Goal: Check status: Check status

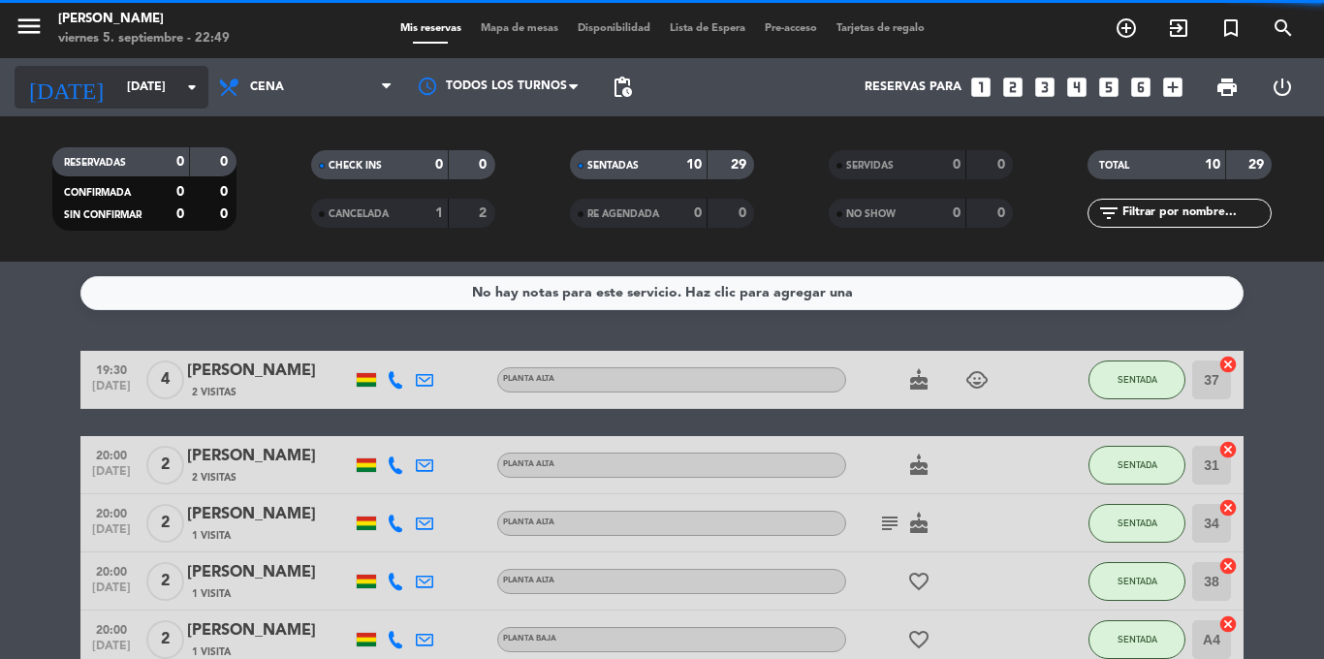
click at [117, 81] on input "[DATE]" at bounding box center [199, 87] width 164 height 33
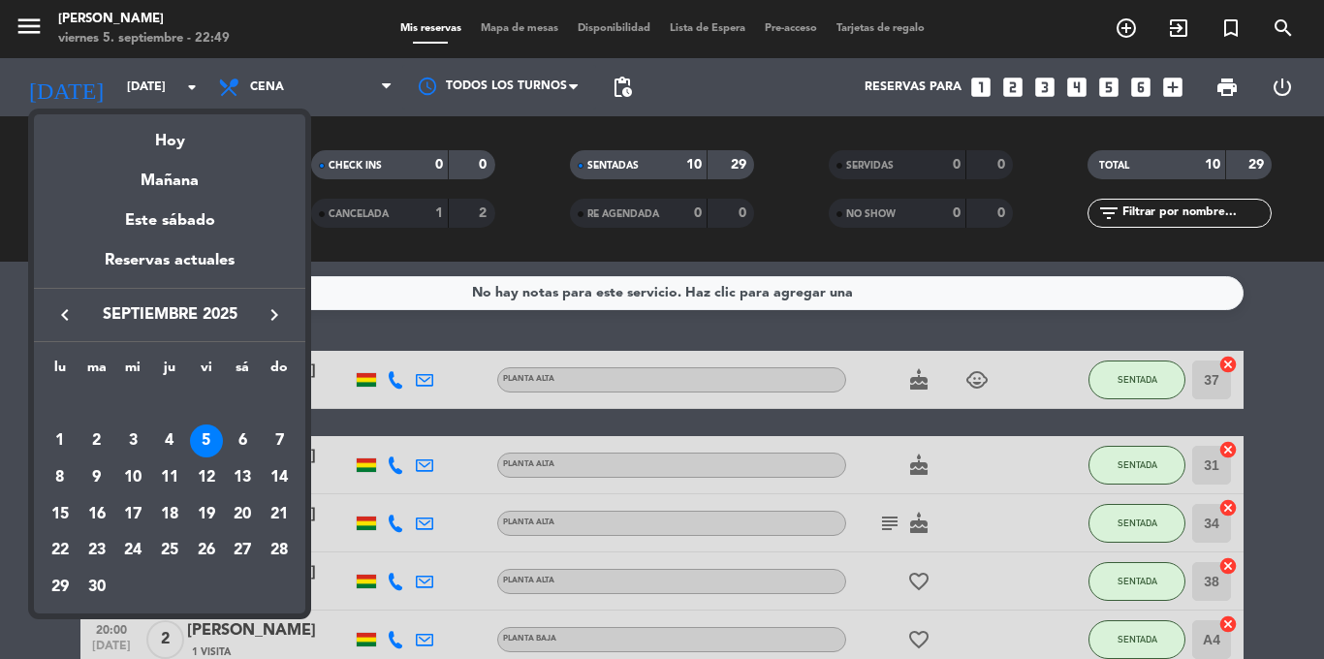
click at [110, 86] on div at bounding box center [662, 329] width 1324 height 659
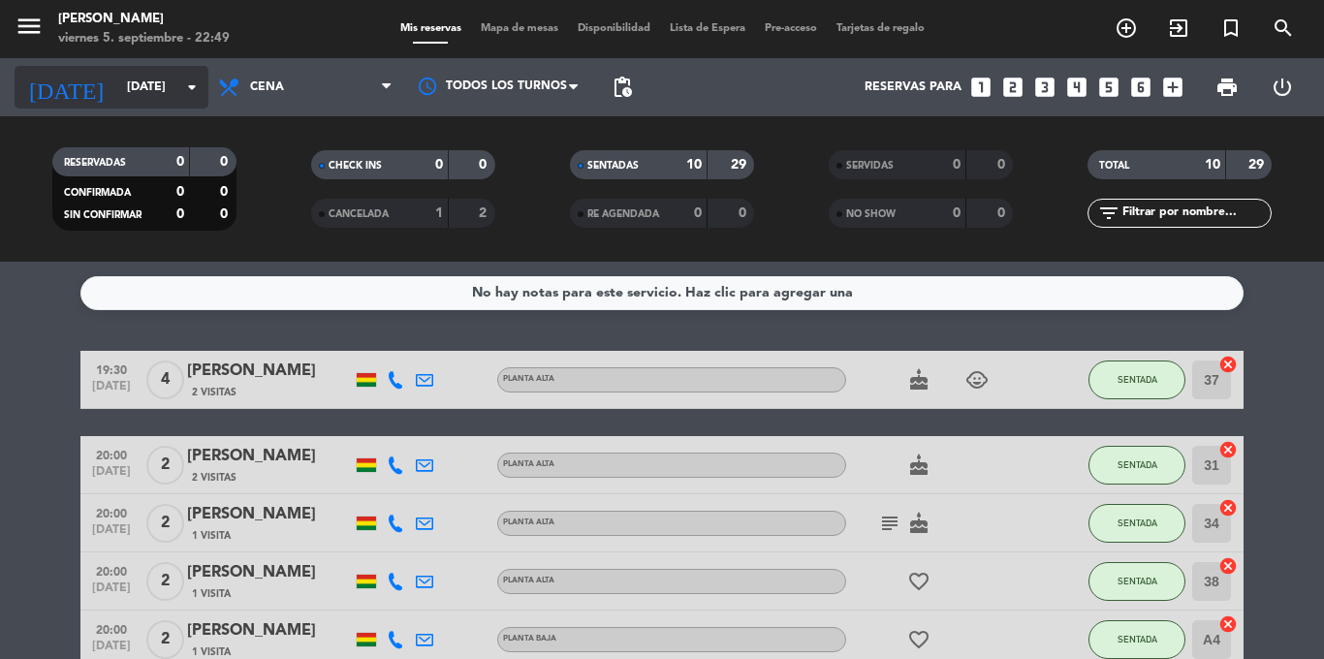
click at [117, 81] on input "[DATE]" at bounding box center [199, 87] width 164 height 33
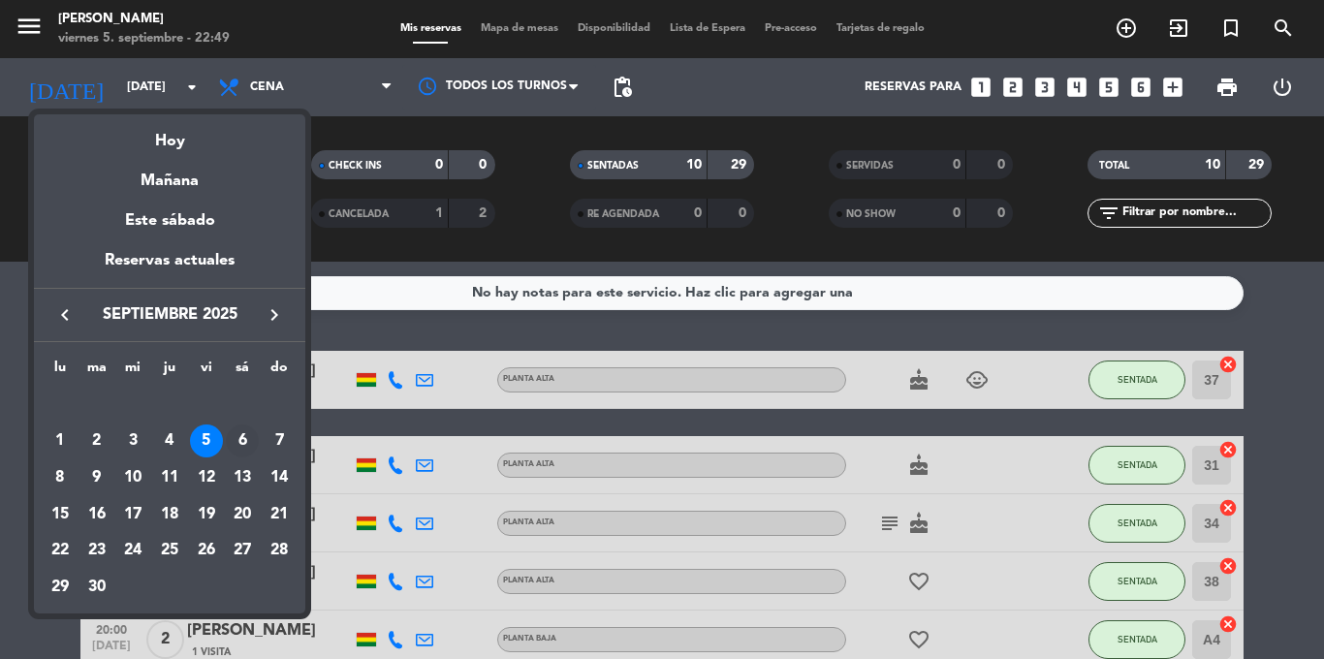
click at [246, 439] on div "6" at bounding box center [242, 441] width 33 height 33
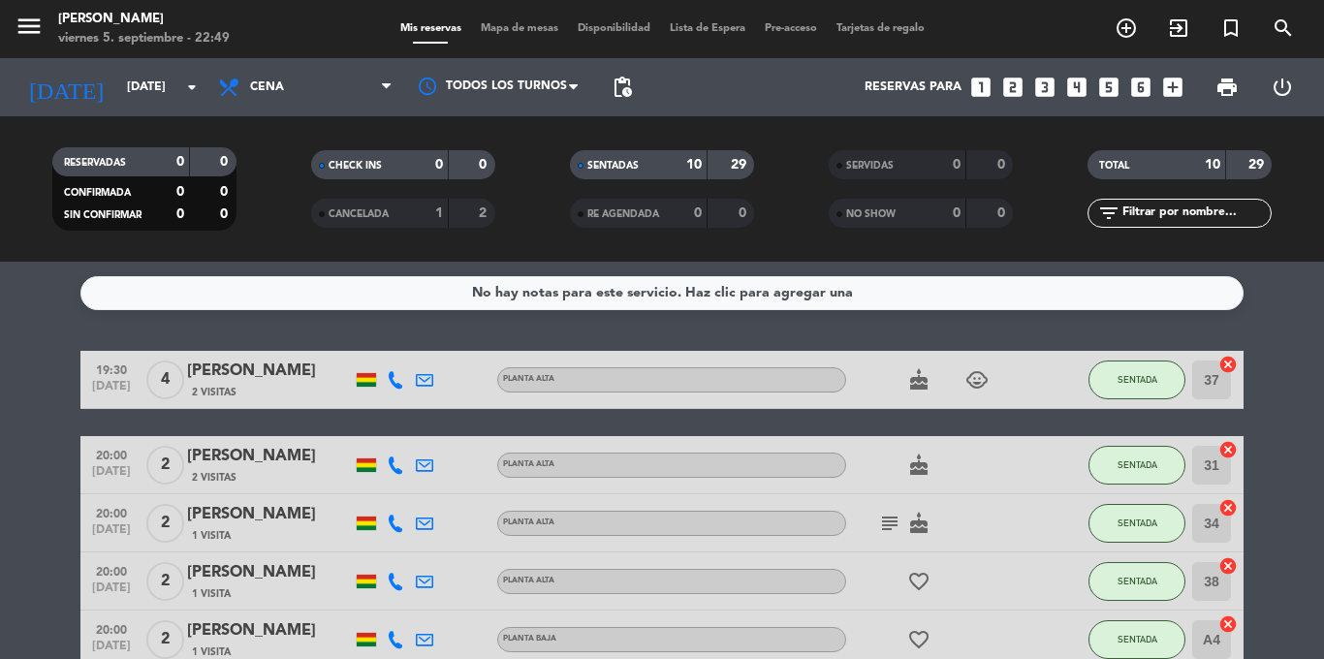
type input "[DATE]"
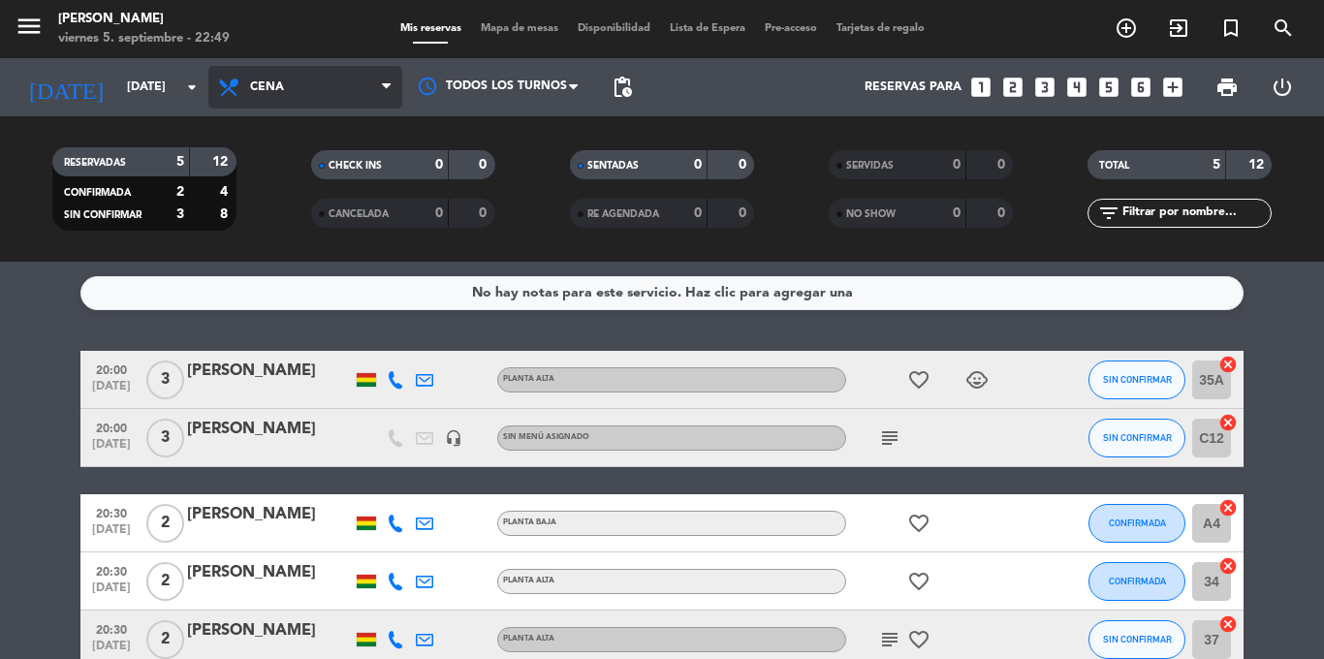
click at [275, 80] on span "Cena" at bounding box center [267, 87] width 34 height 14
click at [275, 169] on div "menu [PERSON_NAME] [DATE] 5. septiembre - 22:49 Mis reservas Mapa de mesas Disp…" at bounding box center [662, 131] width 1324 height 262
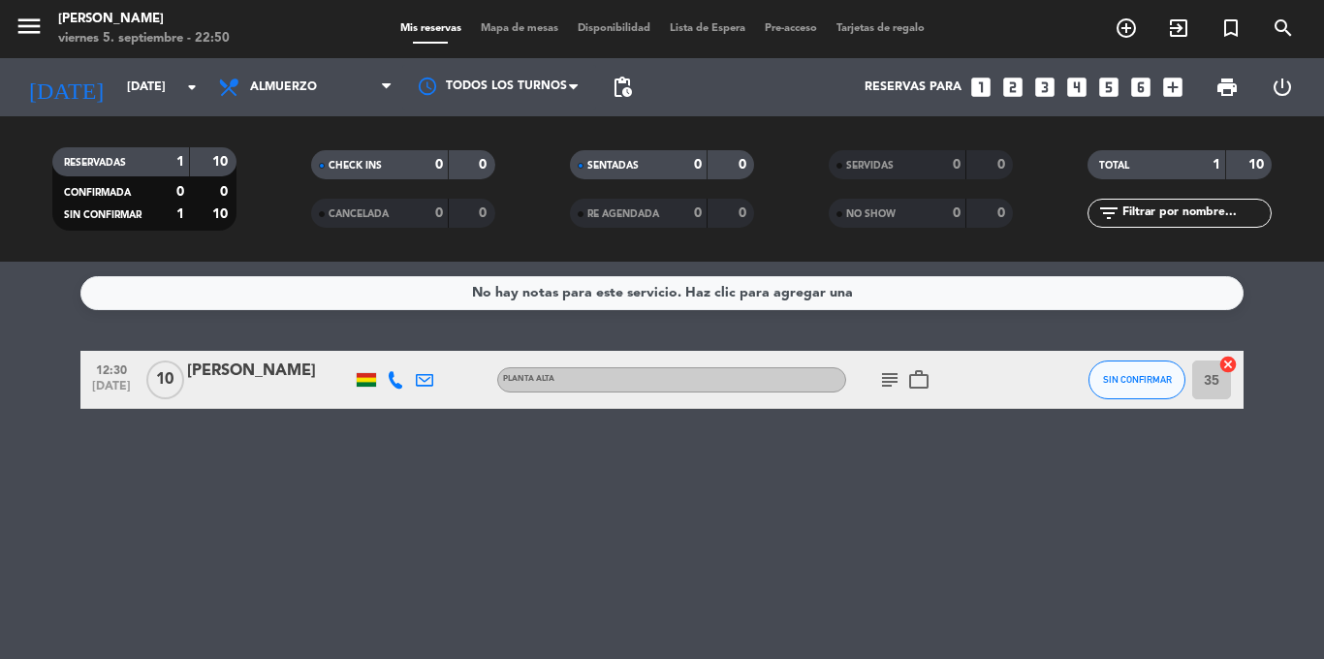
click at [892, 380] on icon "subject" at bounding box center [889, 379] width 23 height 23
click at [666, 397] on div "12:30 [DATE] [PERSON_NAME] Planta alta subject En la cava por favor work_outlin…" at bounding box center [661, 380] width 1163 height 58
click at [627, 350] on div "No hay notas para este servicio. Haz clic para agregar una 12:30 [DATE] [PERSON…" at bounding box center [662, 460] width 1324 height 397
click at [568, 424] on div "No hay notas para este servicio. Haz clic para agregar una 12:30 [DATE] [PERSON…" at bounding box center [662, 460] width 1324 height 397
click at [568, 425] on div "No hay notas para este servicio. Haz clic para agregar una 12:30 [DATE] [PERSON…" at bounding box center [662, 460] width 1324 height 397
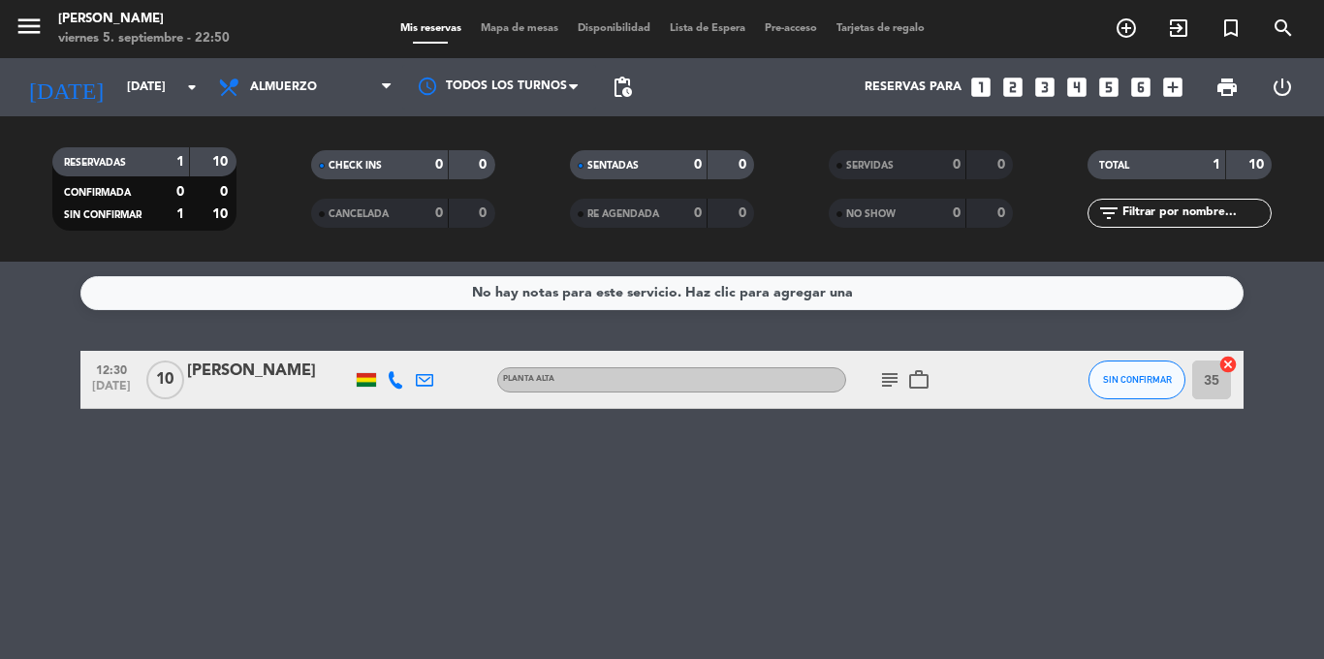
click at [568, 422] on div "No hay notas para este servicio. Haz clic para agregar una 12:30 [DATE] [PERSON…" at bounding box center [662, 460] width 1324 height 397
drag, startPoint x: 401, startPoint y: 273, endPoint x: 413, endPoint y: 264, distance: 15.1
click at [413, 264] on div "No hay notas para este servicio. Haz clic para agregar una 12:30 [DATE] [PERSON…" at bounding box center [662, 460] width 1324 height 397
click at [421, 235] on div "CHECK INS 0 0 CANCELADA 0 0" at bounding box center [402, 189] width 259 height 107
click at [363, 486] on div "No hay notas para este servicio. Haz clic para agregar una 12:30 [DATE] [PERSON…" at bounding box center [662, 460] width 1324 height 397
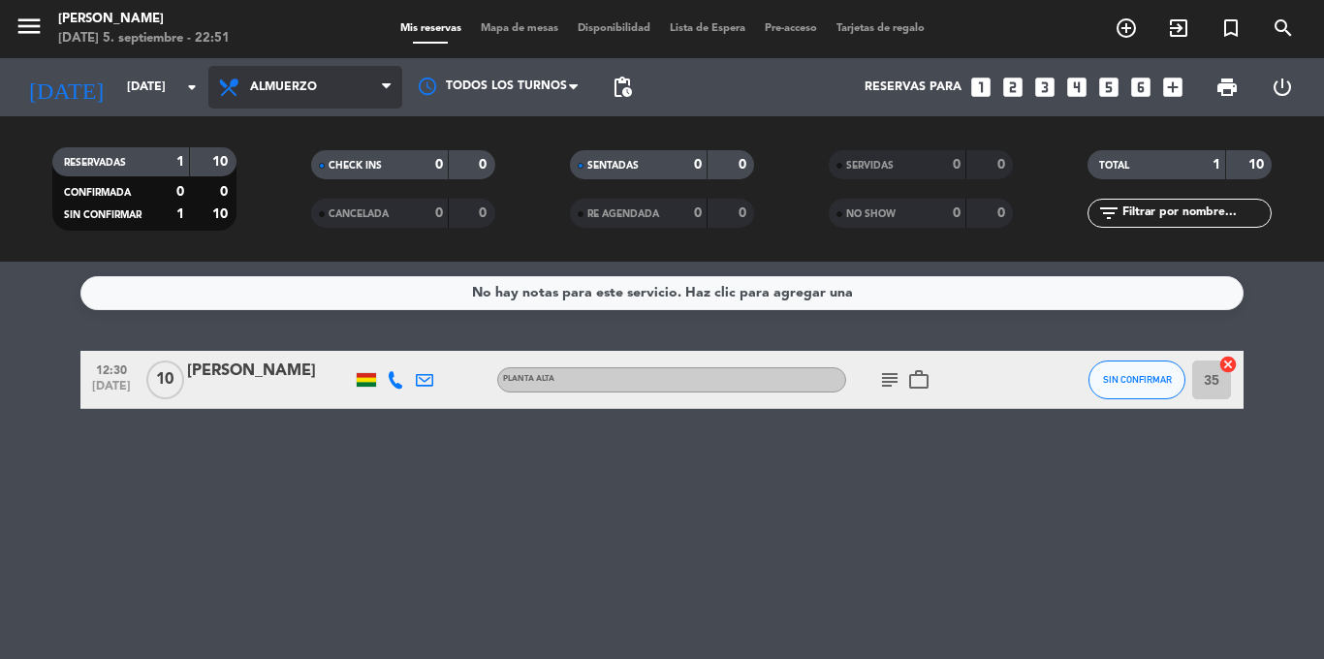
drag, startPoint x: 301, startPoint y: 79, endPoint x: 298, endPoint y: 96, distance: 17.7
click at [301, 80] on span "Almuerzo" at bounding box center [305, 87] width 194 height 43
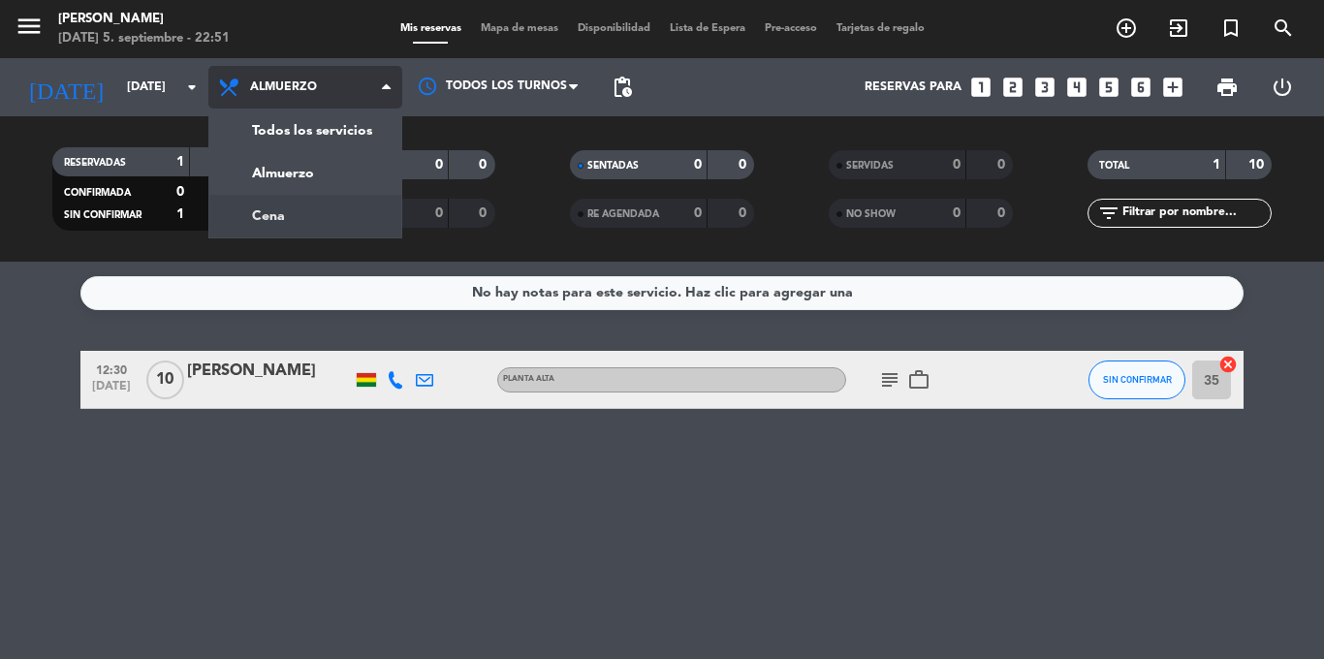
click at [293, 211] on div "menu [PERSON_NAME] [DATE] 5. septiembre - 22:51 Mis reservas Mapa de mesas Disp…" at bounding box center [662, 131] width 1324 height 262
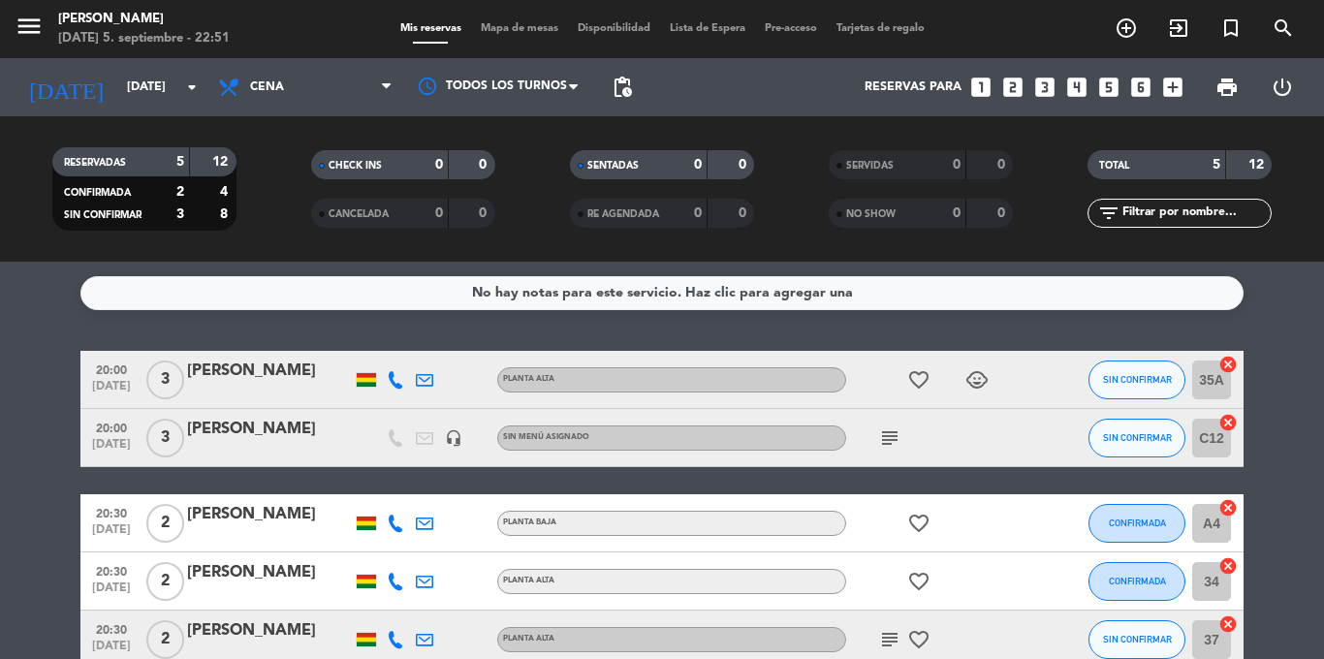
scroll to position [107, 0]
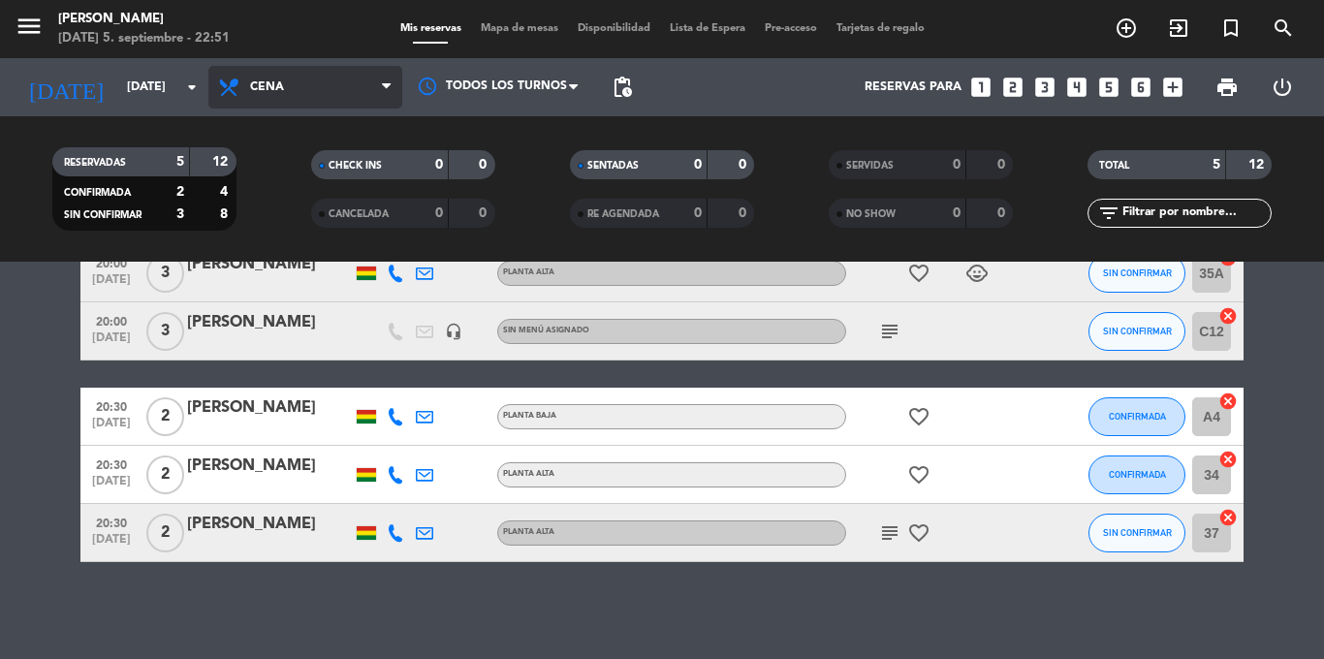
click at [266, 91] on span "Cena" at bounding box center [267, 87] width 34 height 14
click at [306, 174] on div "menu [PERSON_NAME] [DATE] 5. septiembre - 22:51 Mis reservas Mapa de mesas Disp…" at bounding box center [662, 131] width 1324 height 262
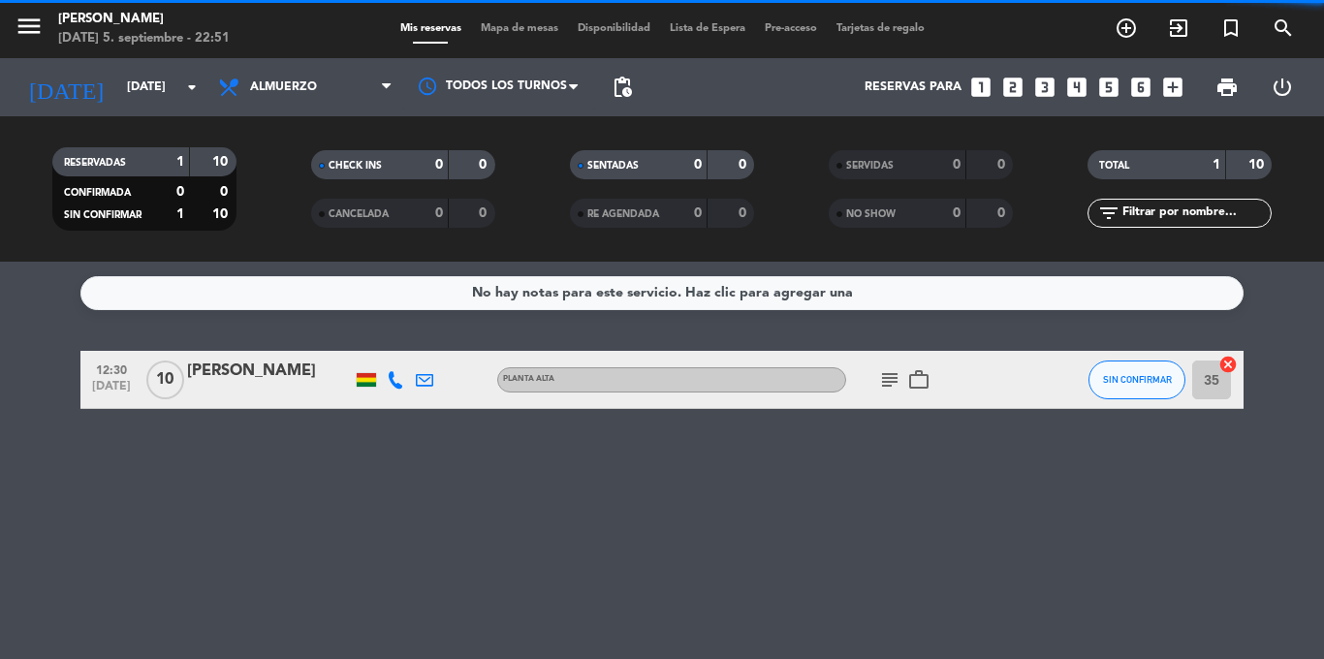
scroll to position [0, 0]
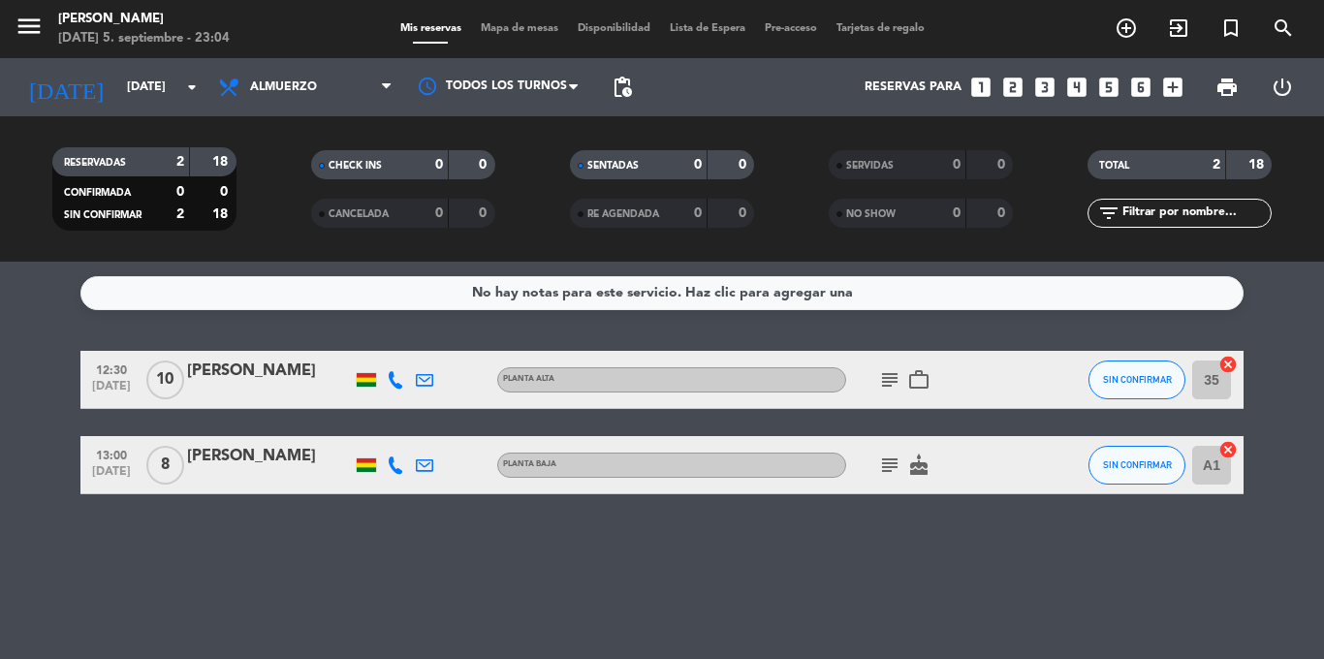
click at [883, 375] on icon "subject" at bounding box center [889, 379] width 23 height 23
click at [883, 461] on icon "subject" at bounding box center [889, 465] width 23 height 23
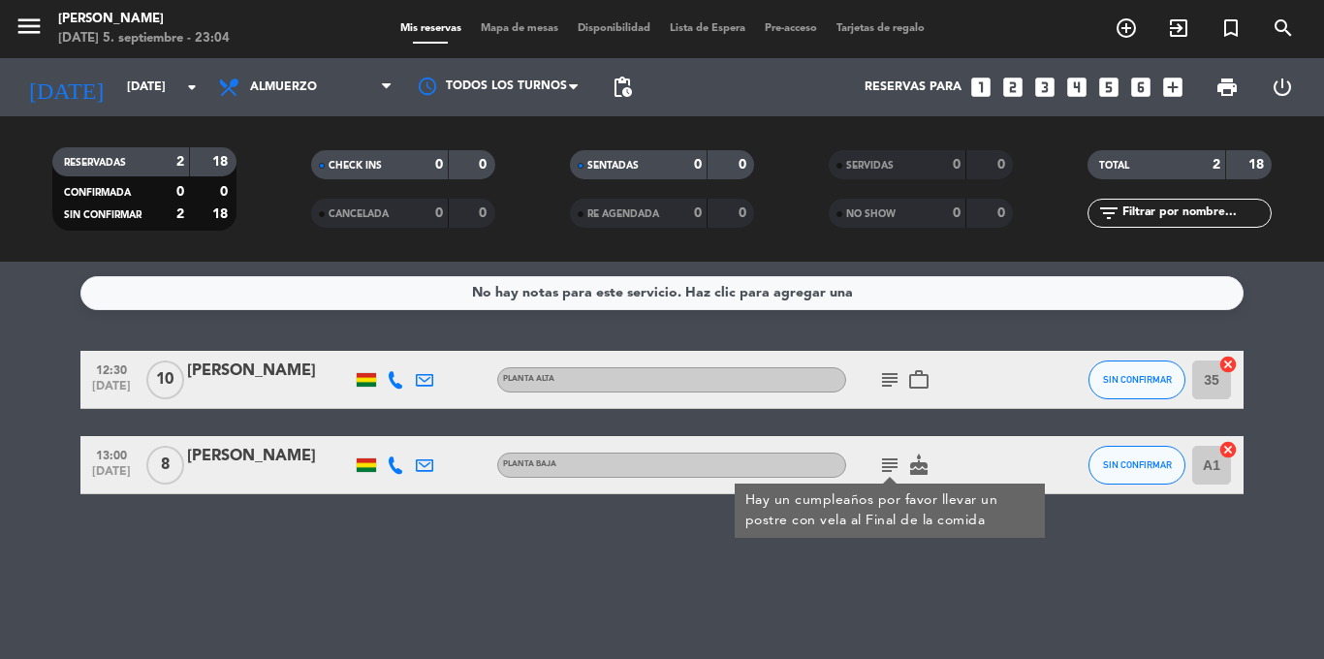
click at [915, 568] on div "No hay notas para este servicio. Haz clic para agregar una 12:30 [DATE] [PERSON…" at bounding box center [662, 460] width 1324 height 397
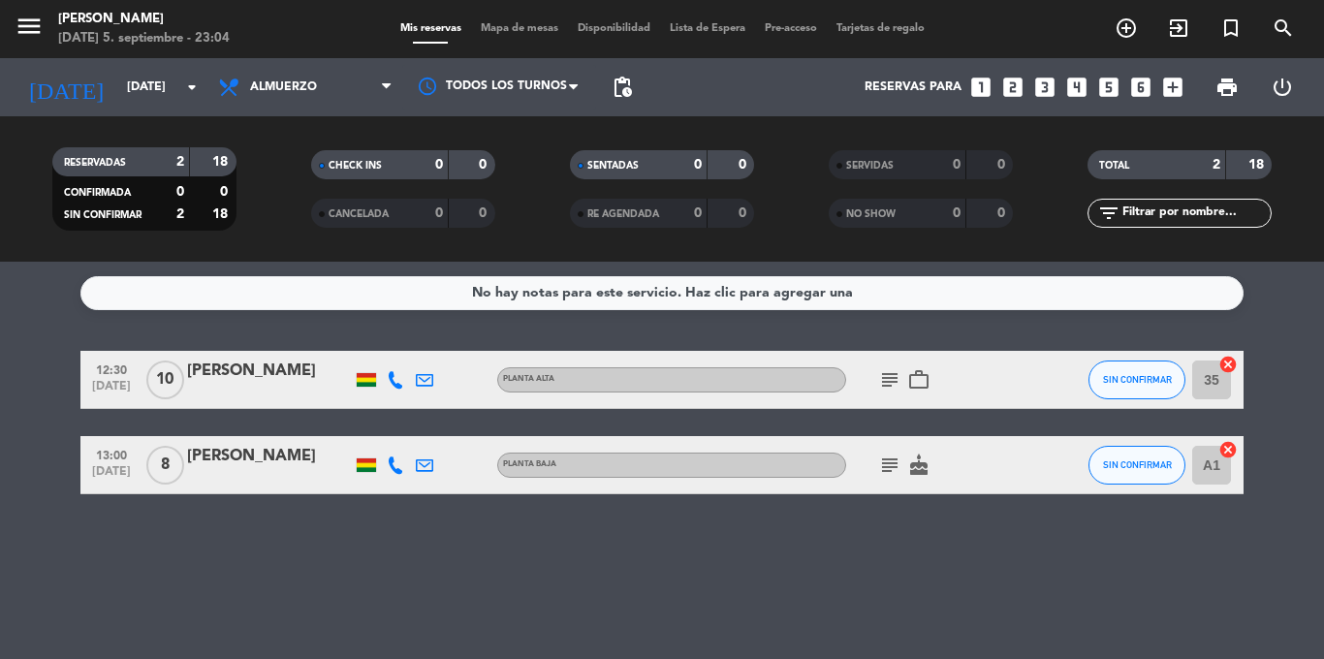
click at [924, 383] on icon "work_outline" at bounding box center [918, 379] width 23 height 23
click at [884, 383] on icon "subject" at bounding box center [889, 379] width 23 height 23
drag, startPoint x: 890, startPoint y: 548, endPoint x: 881, endPoint y: 555, distance: 11.7
click at [883, 553] on div "No hay notas para este servicio. Haz clic para agregar una 12:30 [DATE] [PERSON…" at bounding box center [662, 460] width 1324 height 397
